Goal: Task Accomplishment & Management: Complete application form

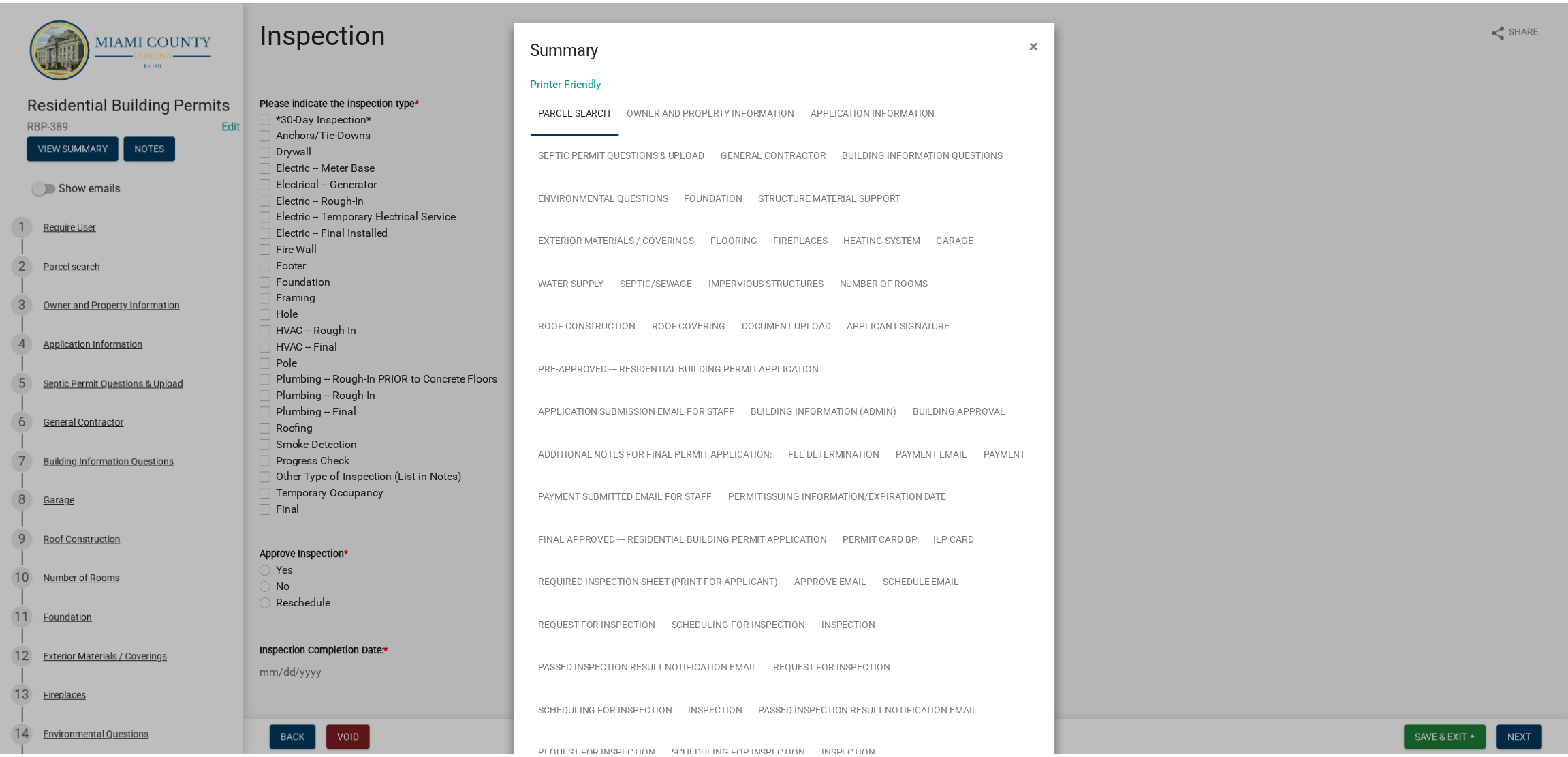
scroll to position [1291, 0]
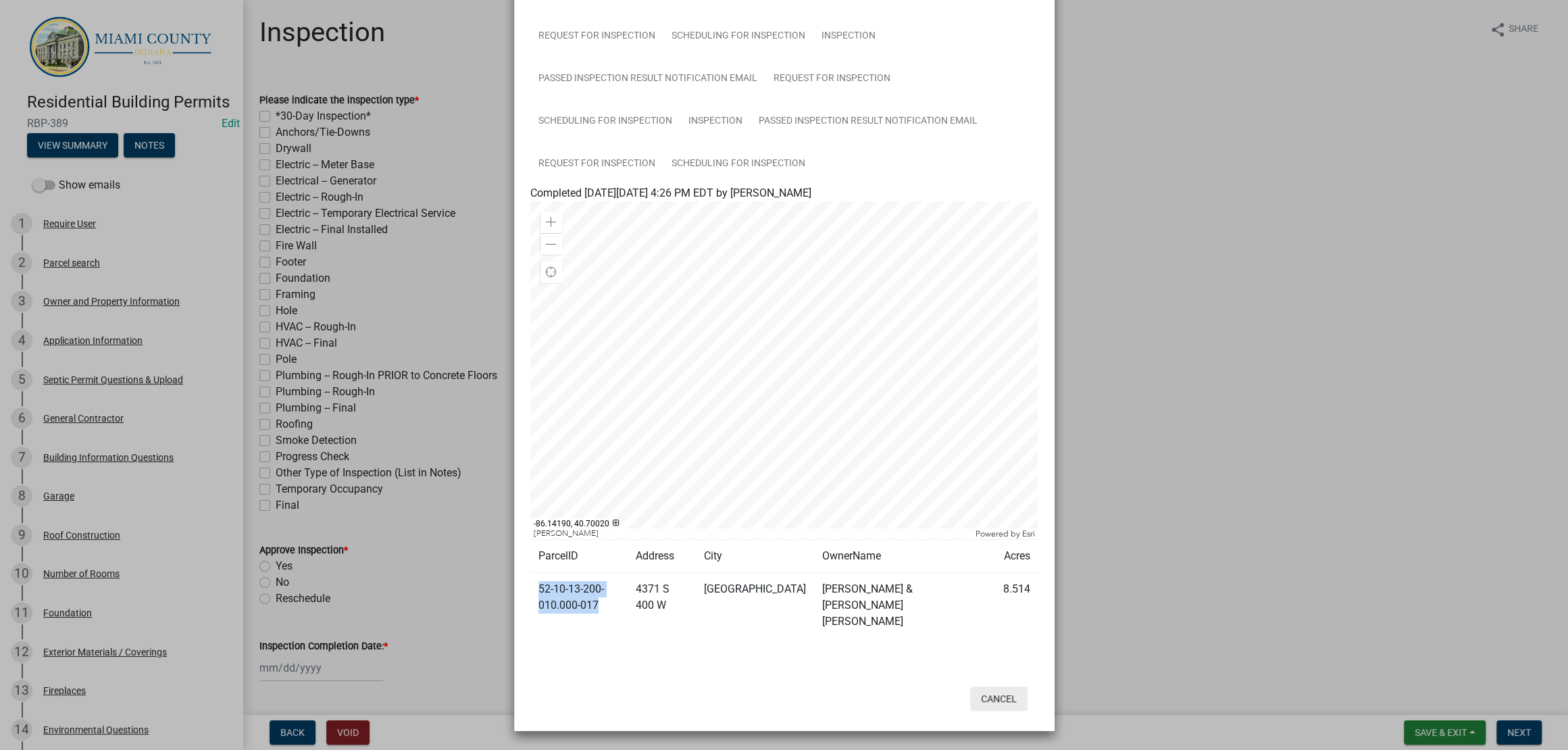
click at [991, 686] on button "Cancel" at bounding box center [998, 698] width 57 height 25
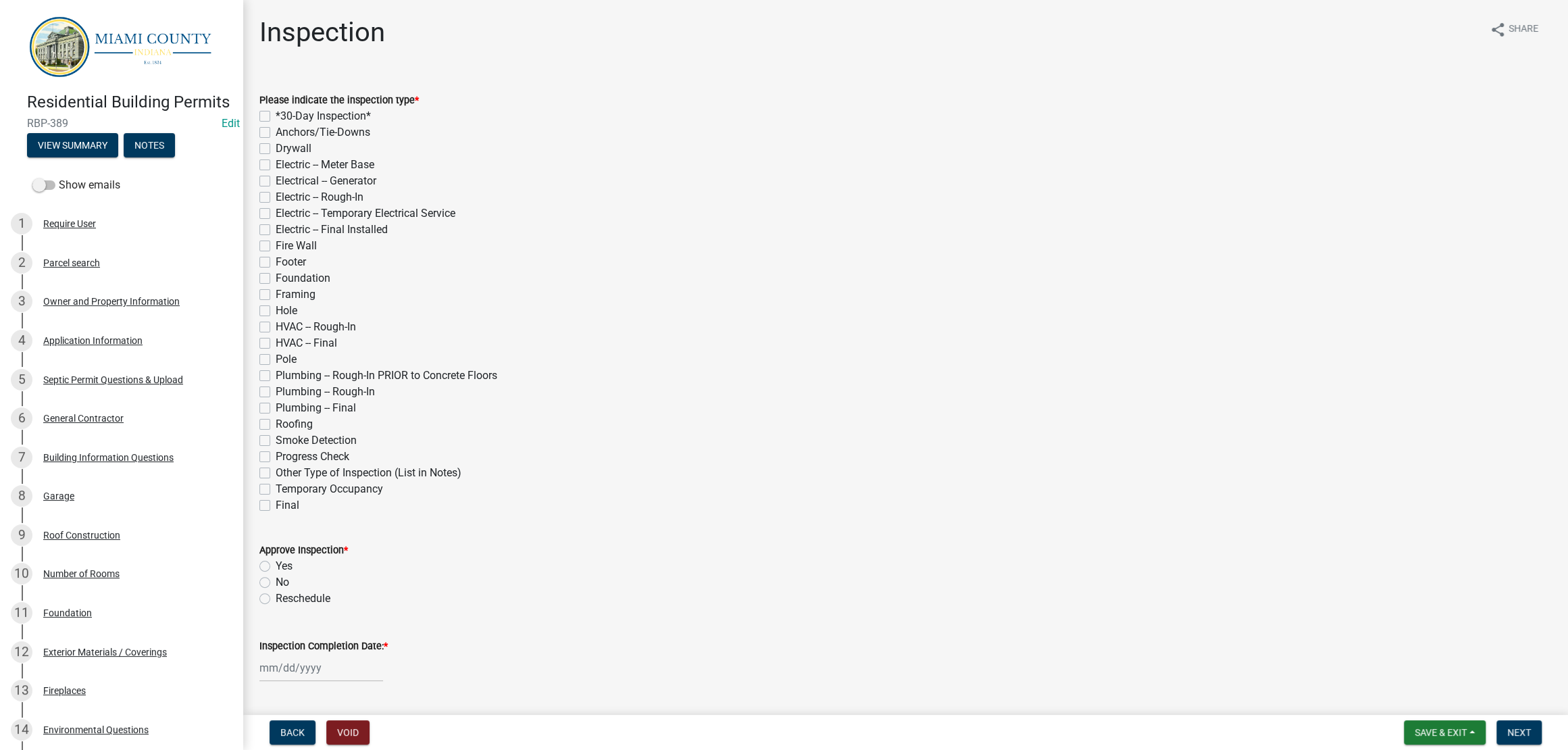
click at [1258, 518] on ngb-modal-window "Summary × Printer Friendly Parcel search Owner and Property Information Applica…" at bounding box center [784, 375] width 1568 height 750
click at [1443, 733] on span "Save & Exit" at bounding box center [1441, 732] width 52 height 11
click at [1403, 675] on button "Save & Exit" at bounding box center [1432, 691] width 108 height 33
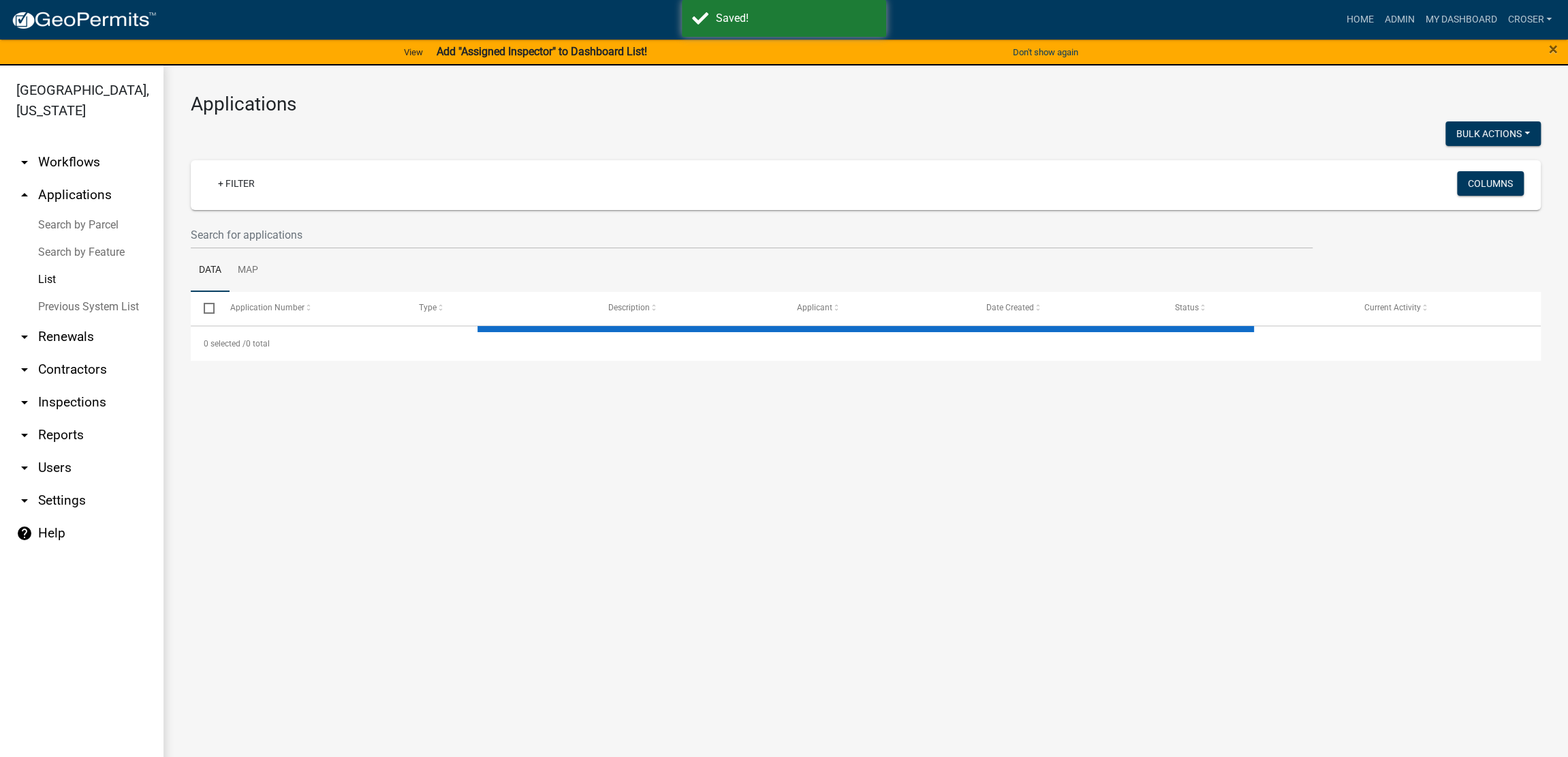
select select "3: 100"
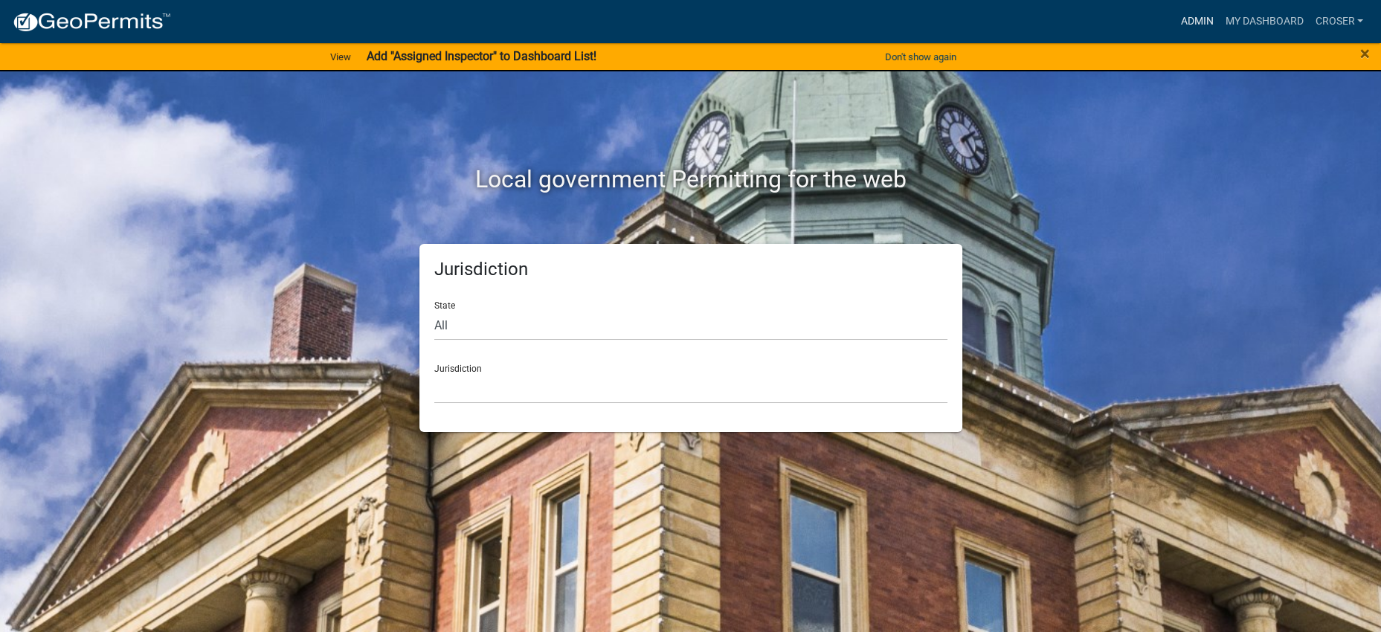
click at [1175, 30] on link "Admin" at bounding box center [1197, 21] width 45 height 28
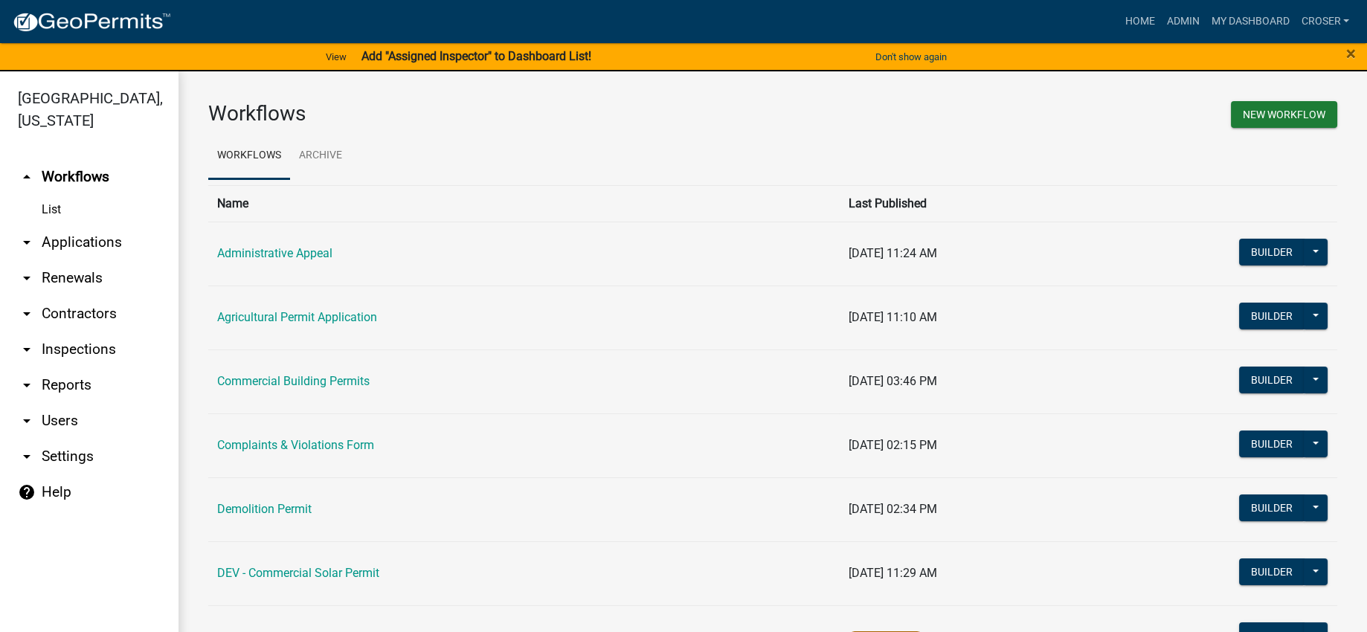
click at [143, 260] on link "arrow_drop_down Applications" at bounding box center [89, 243] width 179 height 36
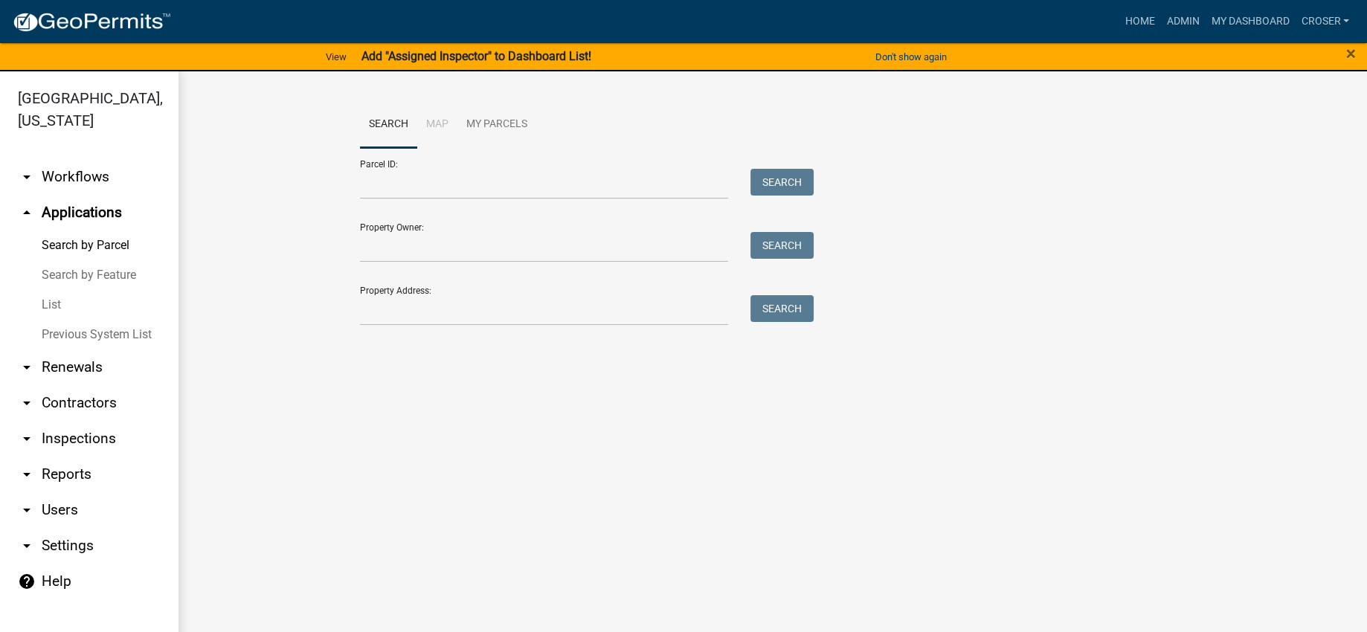
click at [75, 320] on link "List" at bounding box center [89, 305] width 179 height 30
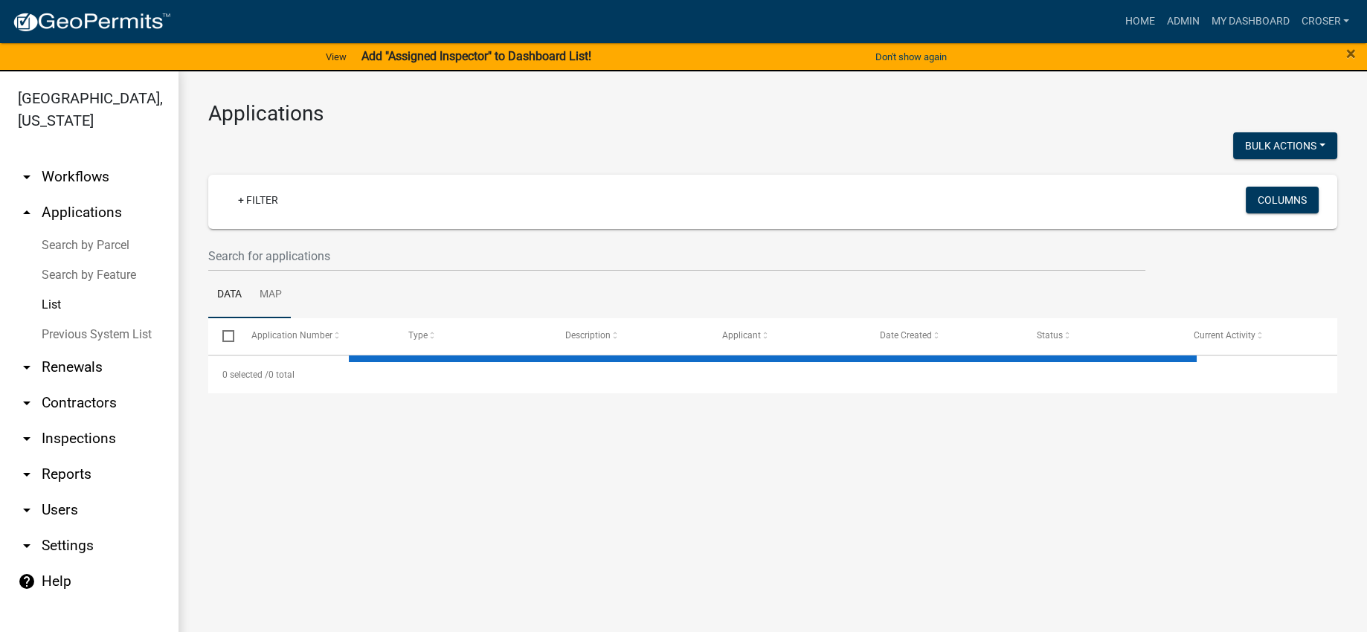
select select "3: 100"
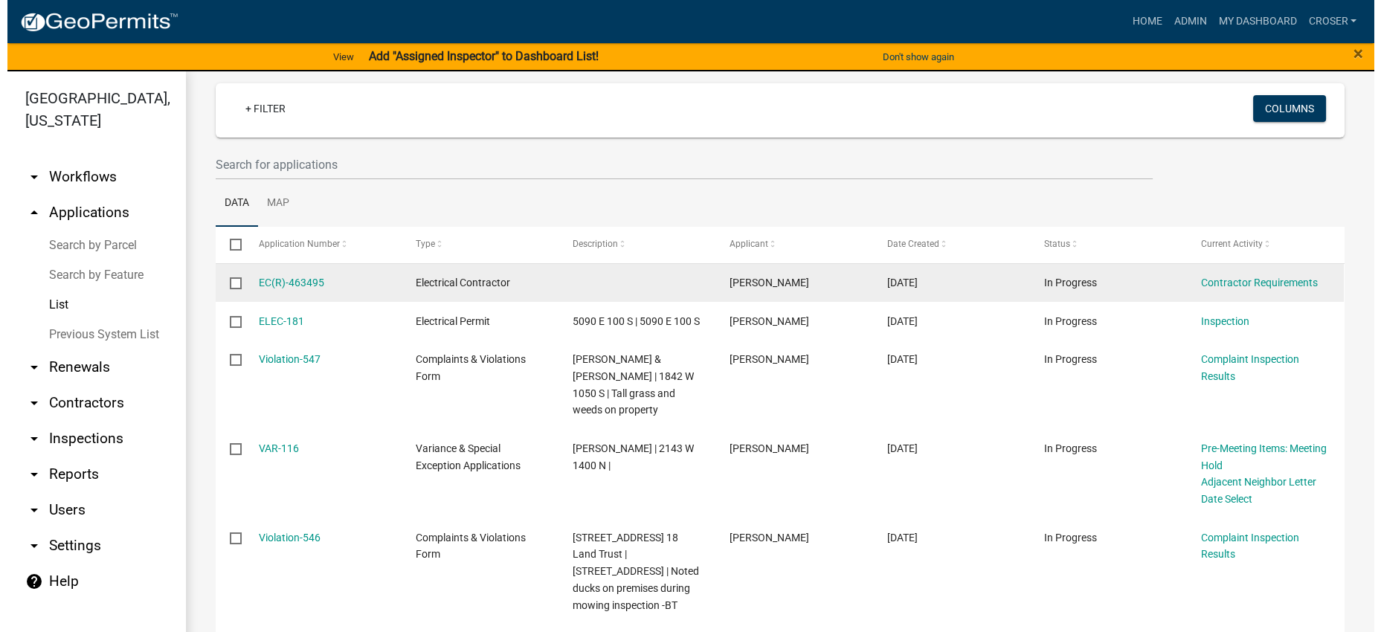
scroll to position [92, 0]
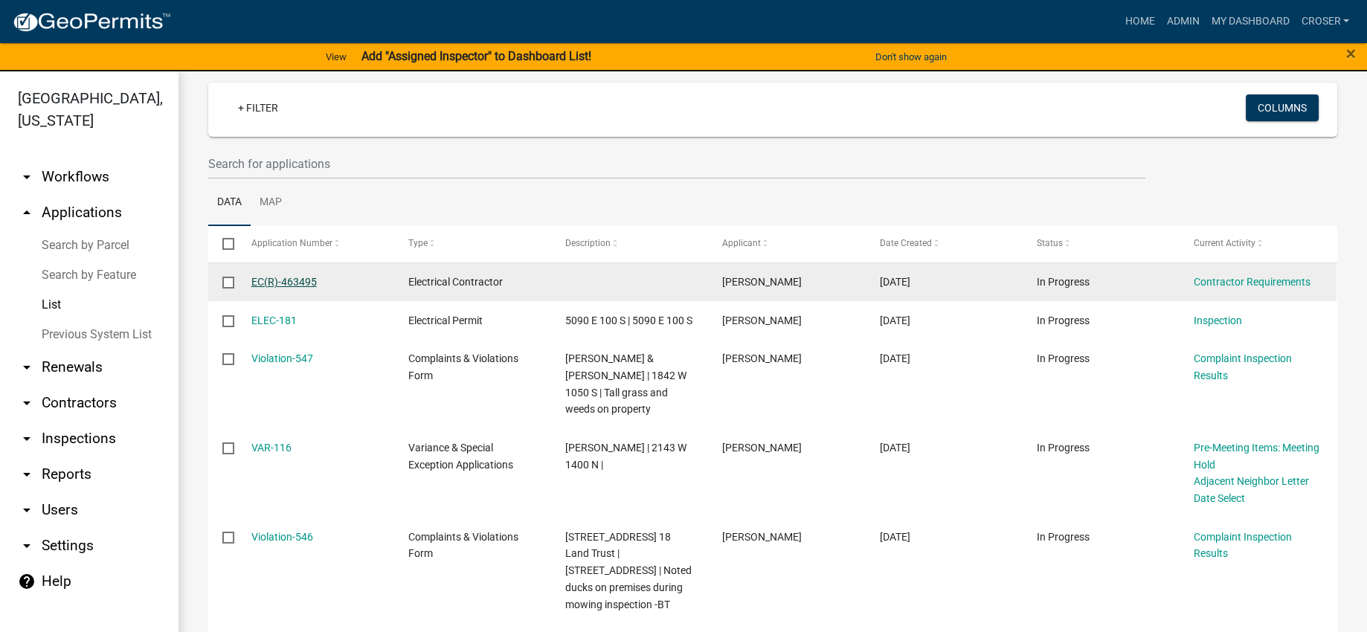
click at [307, 288] on link "EC(R)-463495" at bounding box center [283, 282] width 65 height 12
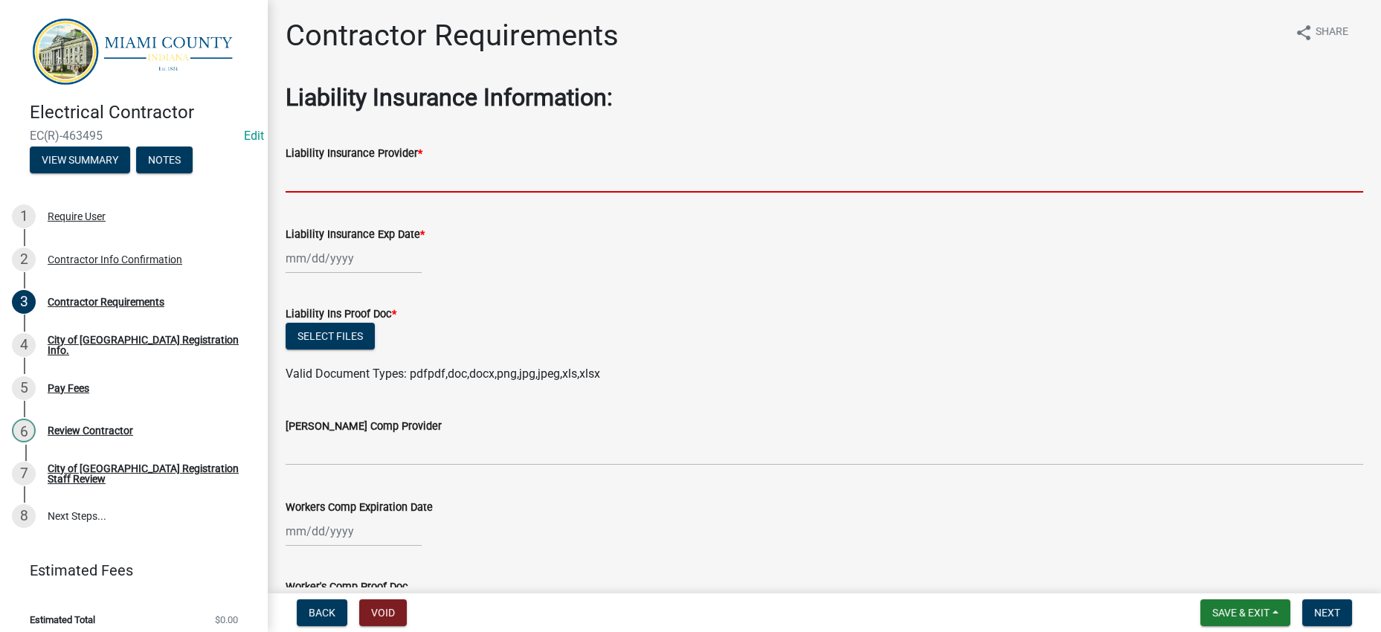
click at [333, 193] on input "Liability Insurance Provider *" at bounding box center [825, 177] width 1078 height 30
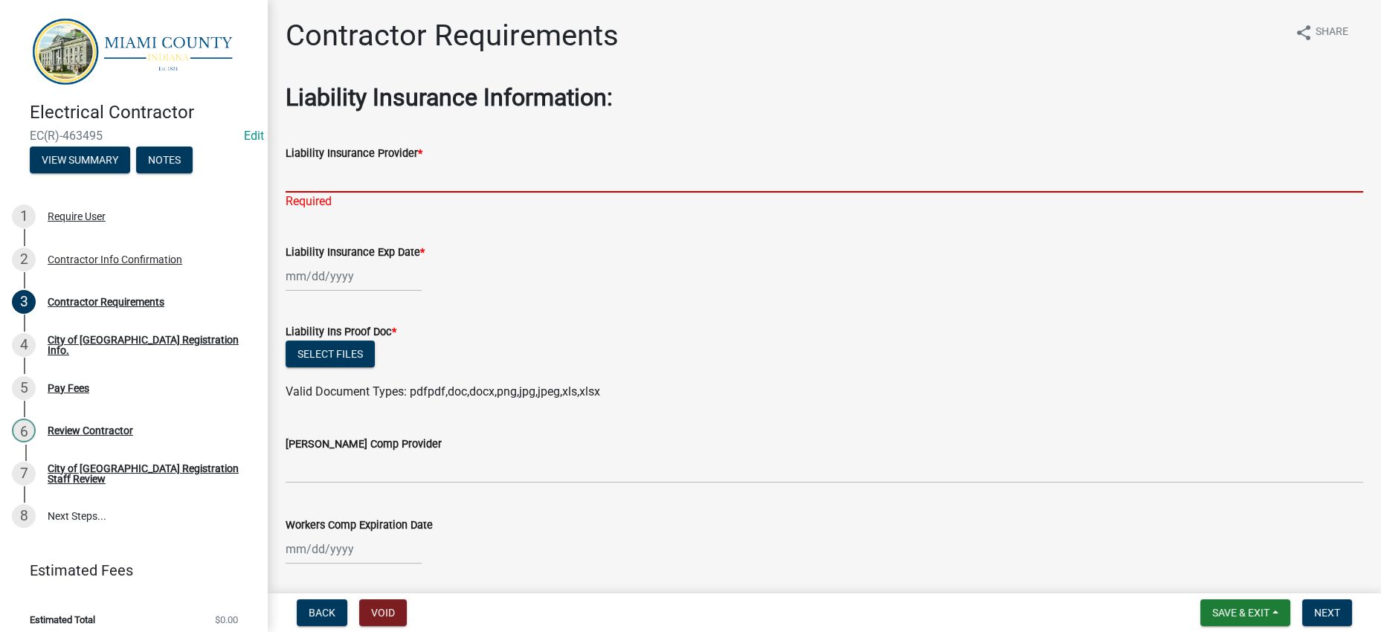
click at [370, 193] on input "Liability Insurance Provider *" at bounding box center [825, 177] width 1078 height 30
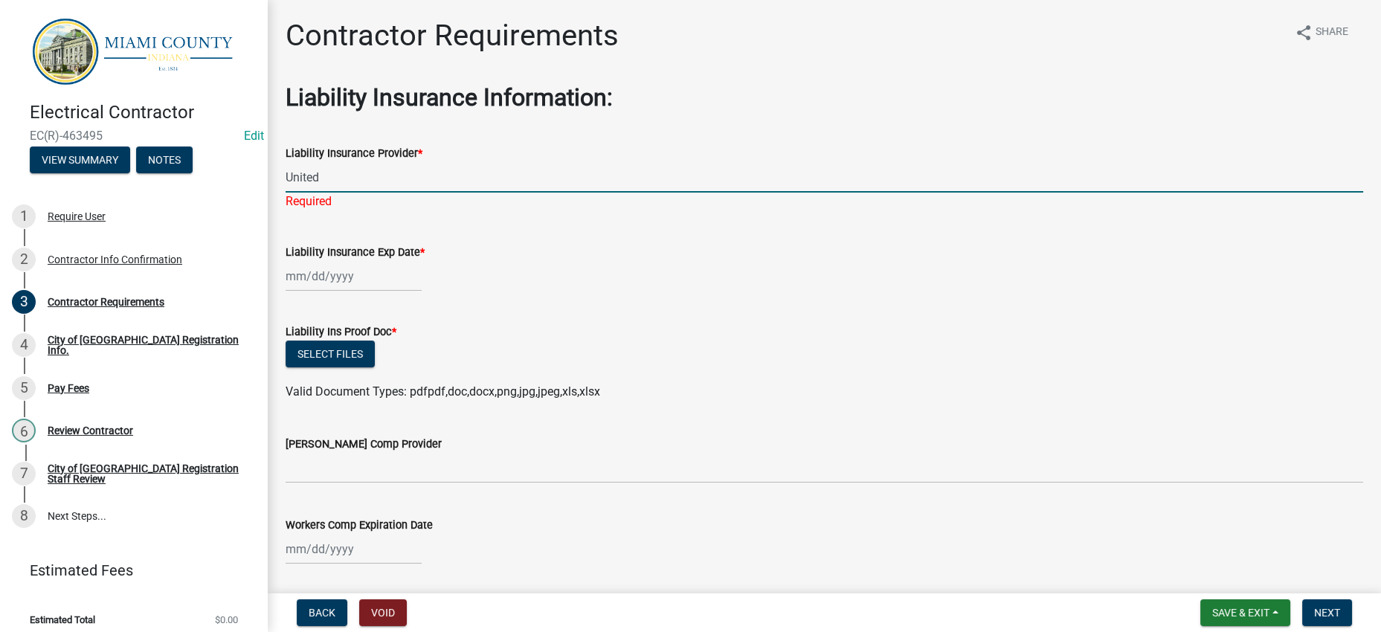
type input "United Farm Family Mutual Insurance Company"
click at [792, 292] on div at bounding box center [825, 276] width 1078 height 30
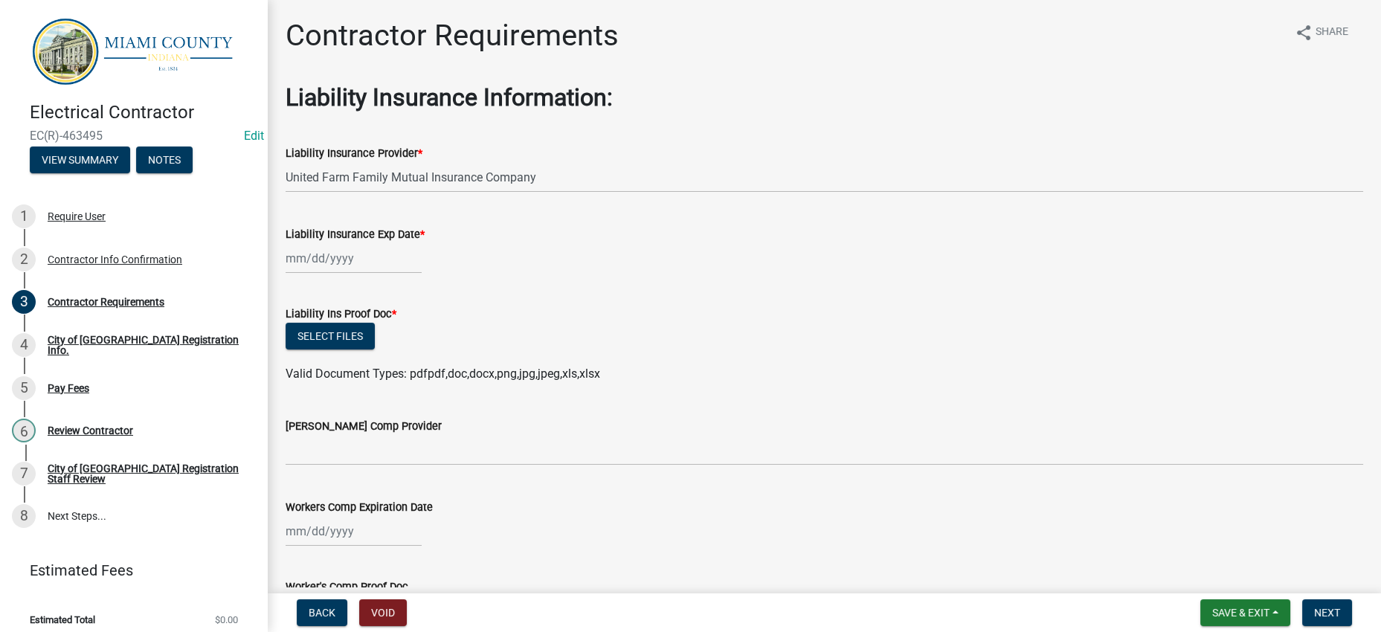
click at [370, 274] on div at bounding box center [354, 258] width 136 height 30
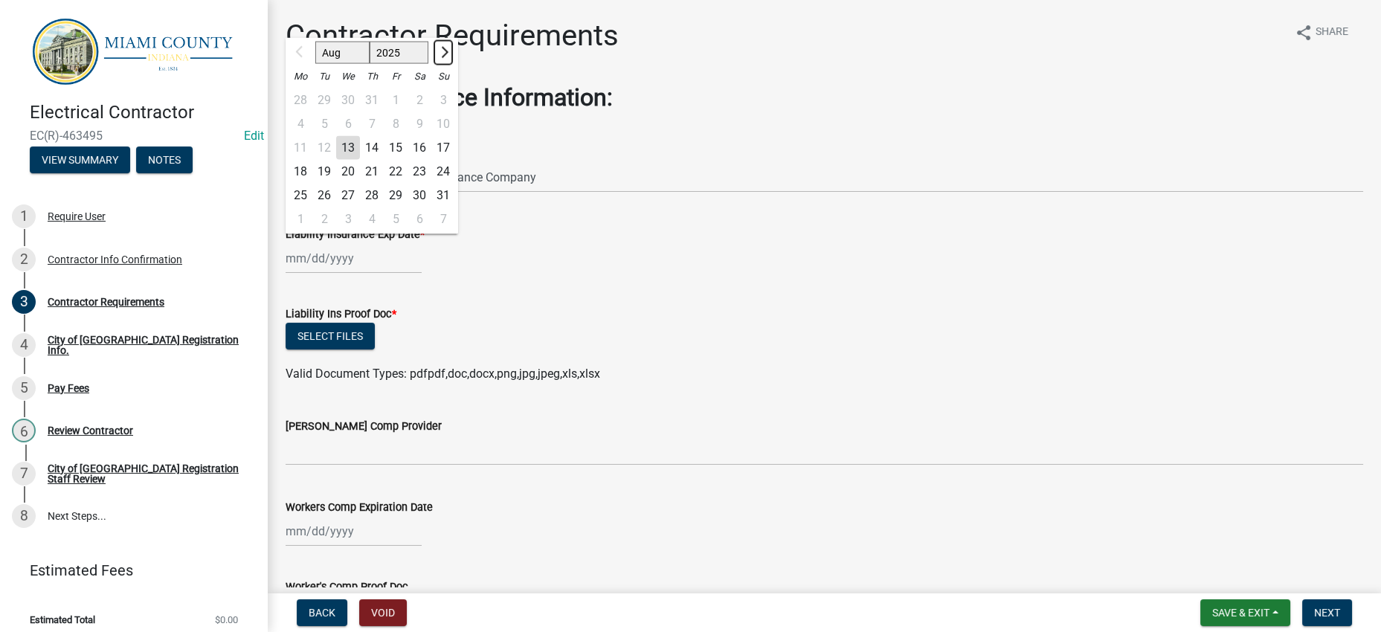
click at [449, 58] on span "Next month" at bounding box center [442, 52] width 11 height 11
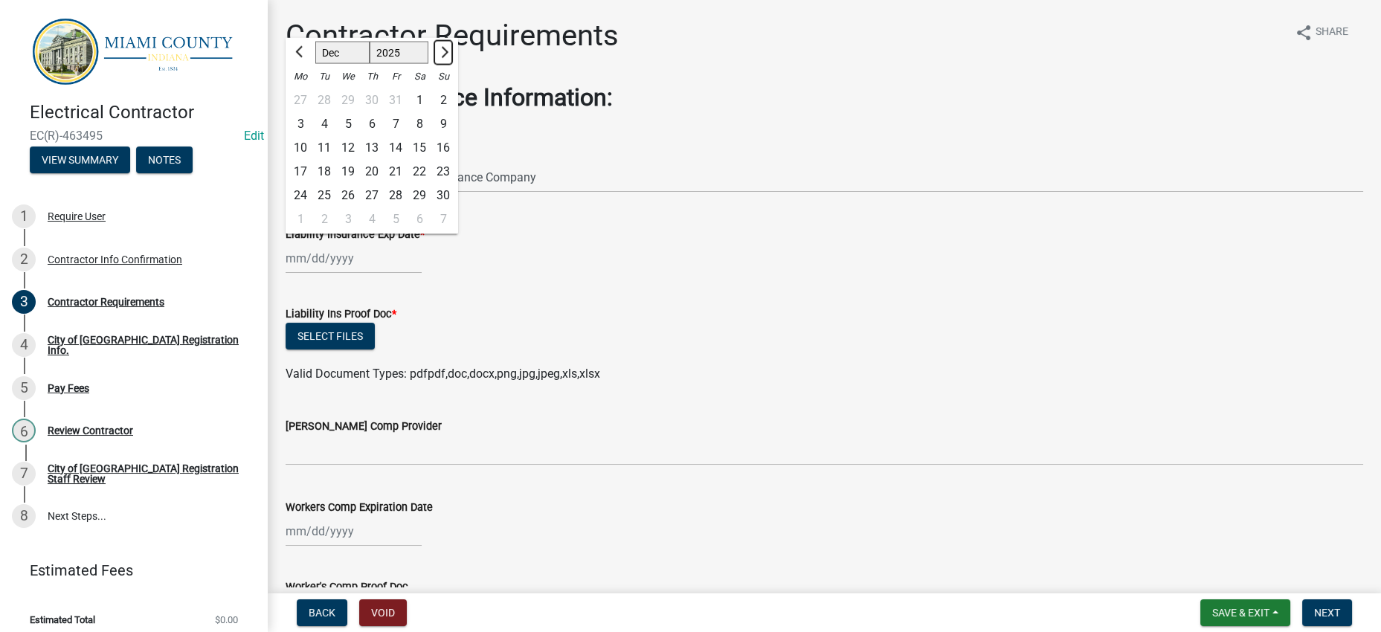
select select "1"
select select "2026"
click at [306, 58] on span "Previous month" at bounding box center [300, 52] width 11 height 11
select select "12"
select select "2025"
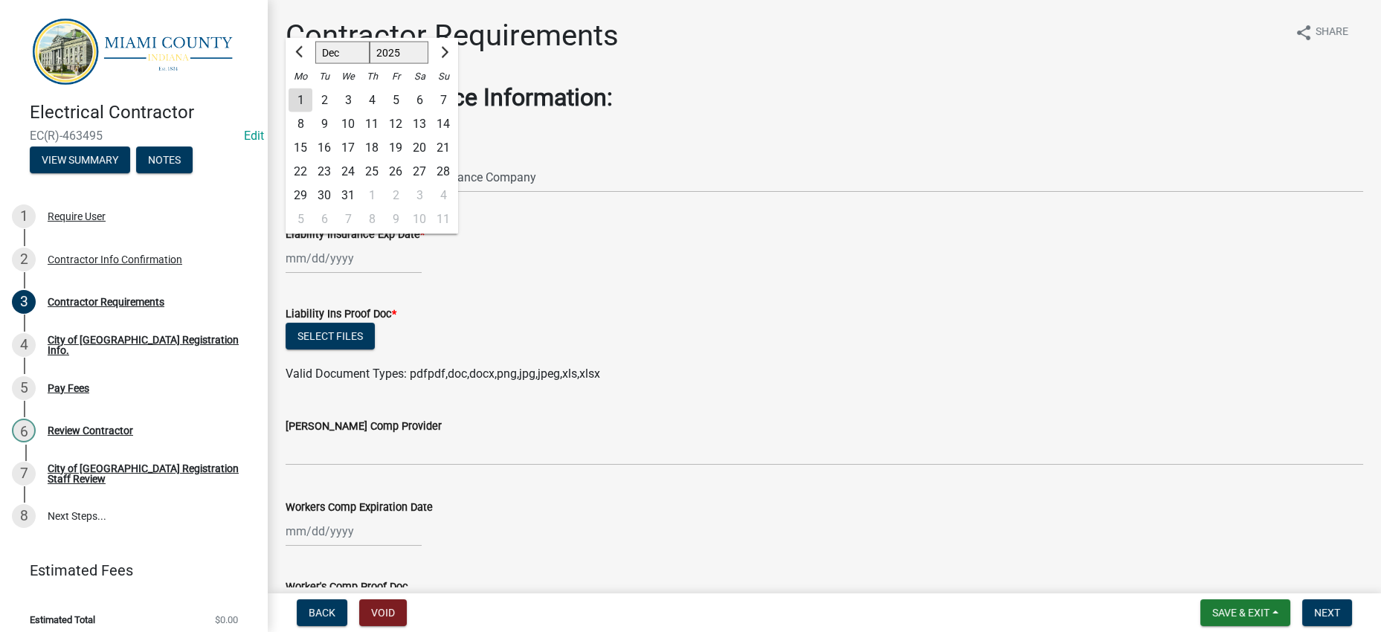
click at [360, 112] on div "3" at bounding box center [348, 101] width 24 height 24
type input "[DATE]"
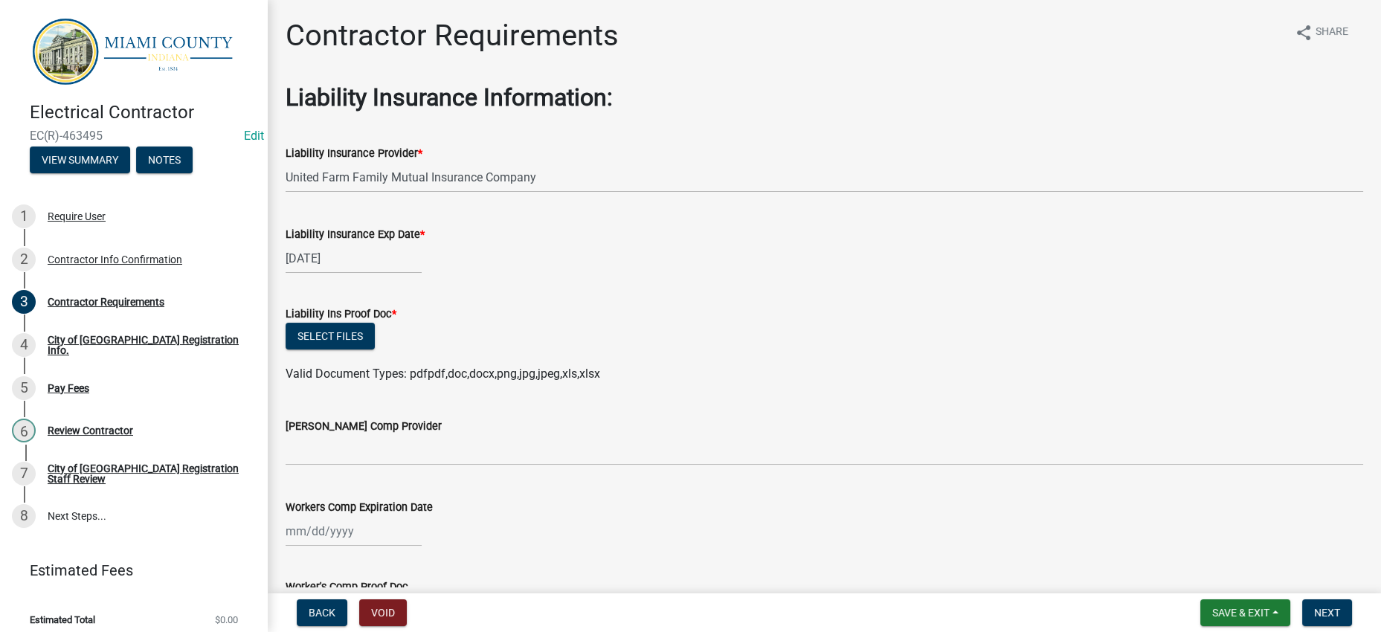
click at [904, 323] on div "Liability Ins Proof Doc *" at bounding box center [825, 314] width 1078 height 18
click at [901, 323] on div "Liability Ins Proof Doc *" at bounding box center [825, 314] width 1078 height 18
click at [805, 368] on form "Liability Ins Proof Doc * Select files Valid Document Types: pdfpdf,doc,docx,pn…" at bounding box center [825, 335] width 1078 height 96
click at [651, 323] on div "Liability Ins Proof Doc *" at bounding box center [825, 314] width 1078 height 18
click at [321, 350] on button "Select files" at bounding box center [330, 336] width 89 height 27
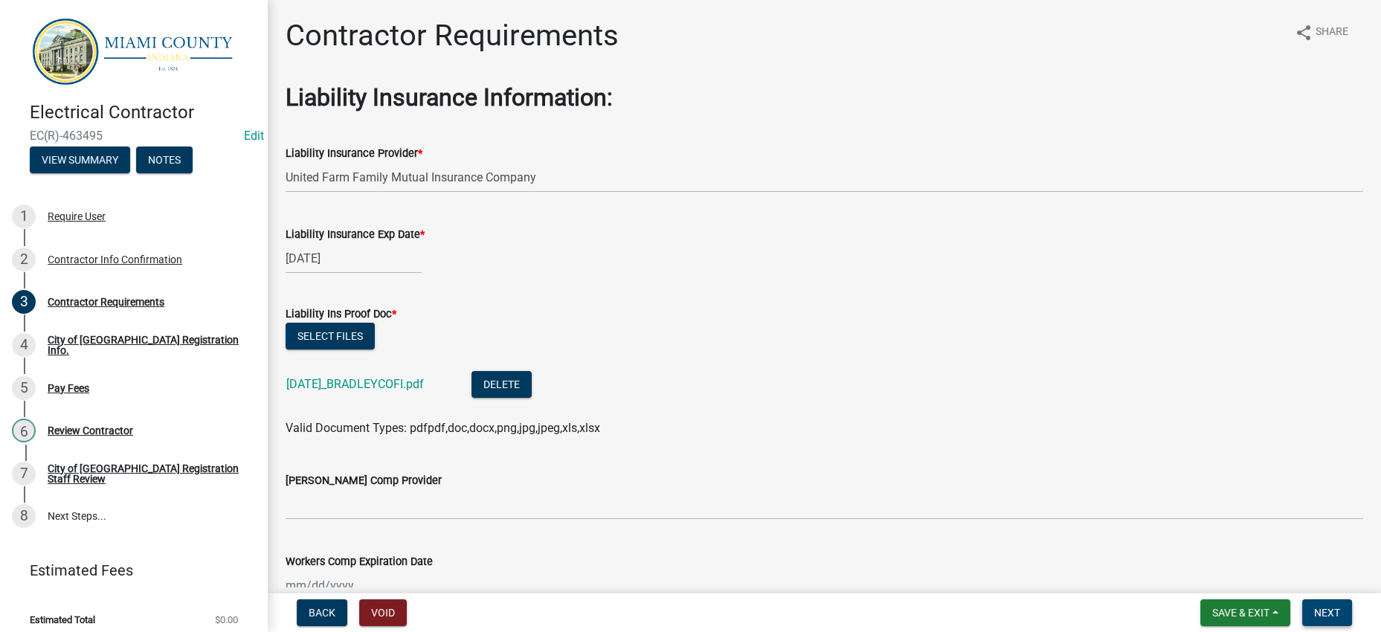
click at [1314, 607] on span "Next" at bounding box center [1327, 613] width 26 height 12
